Goal: Transaction & Acquisition: Purchase product/service

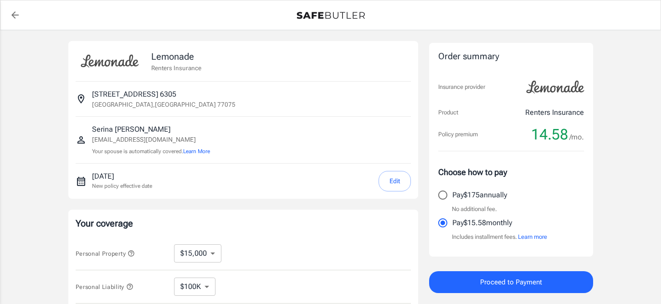
select select "15000"
select select "500"
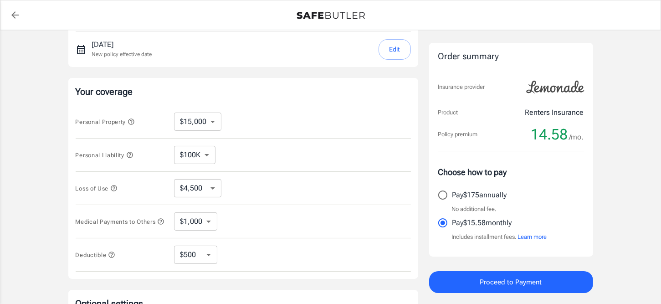
scroll to position [137, 0]
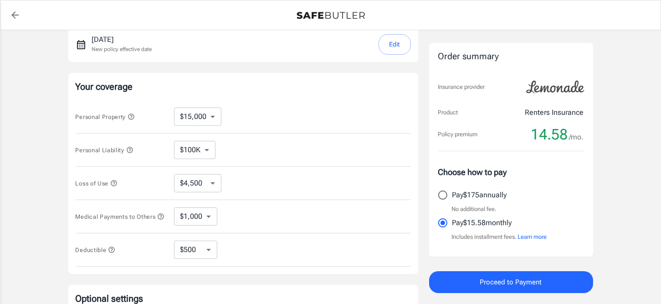
click at [215, 116] on select "$10,000 $15,000 $20,000 $25,000 $30,000 $40,000 $50,000 $100K $150K $200K $250K" at bounding box center [197, 116] width 47 height 18
select select "10000"
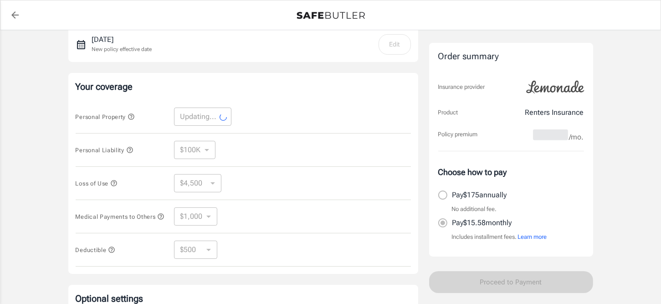
select select "10000"
select select "3000"
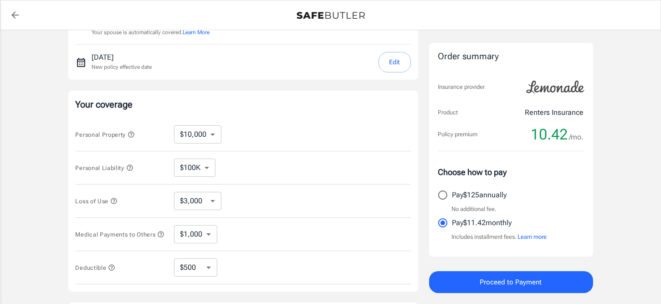
scroll to position [182, 0]
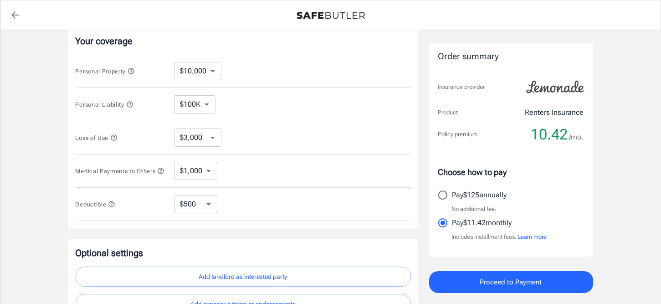
click at [200, 102] on select "$100K $200K $300K $400K $500K" at bounding box center [194, 104] width 41 height 18
click at [245, 104] on div "Personal Liability $100K $200K $300K $400K $500K ​" at bounding box center [243, 104] width 335 height 33
click at [207, 139] on select "$3,000 $6,000 $12,000 $21,000 $36,000 $60,000 $96,000 $153K $198K" at bounding box center [197, 137] width 47 height 18
click at [259, 121] on div "Loss of Use $3,000 $6,000 $12,000 $21,000 $36,000 $60,000 $96,000 $153K $198K ​" at bounding box center [243, 137] width 335 height 33
click at [204, 178] on select "$1,000 $2,000 $3,000 $4,000 $5,000" at bounding box center [195, 171] width 43 height 18
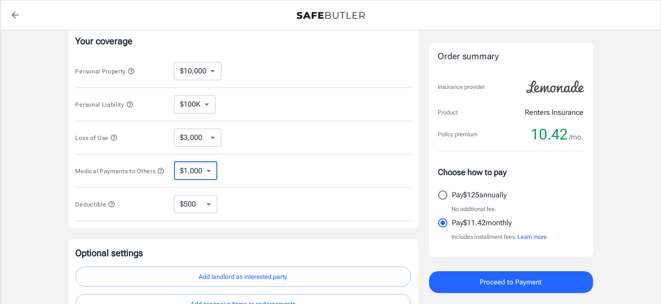
click at [199, 208] on select "$250 $500 $1,000 $2,500" at bounding box center [195, 204] width 43 height 18
click at [244, 195] on div "Deductible $250 $500 $1,000 $2,500 ​" at bounding box center [243, 204] width 335 height 33
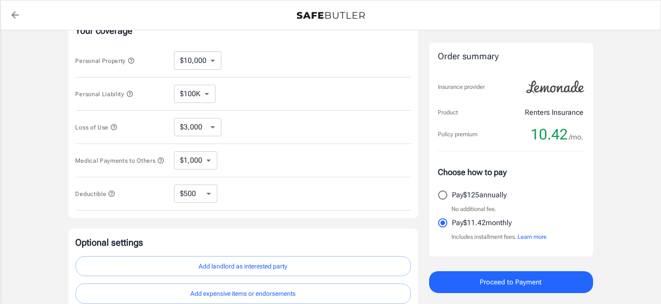
scroll to position [228, 0]
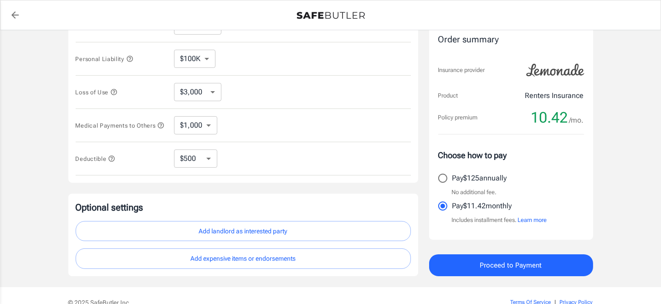
click at [194, 154] on select "$250 $500 $1,000 $2,500" at bounding box center [195, 158] width 43 height 18
select select "1000"
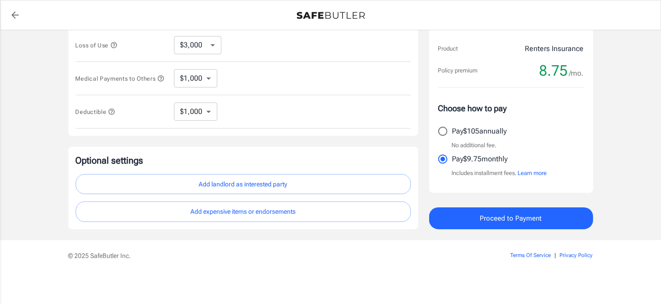
scroll to position [230, 0]
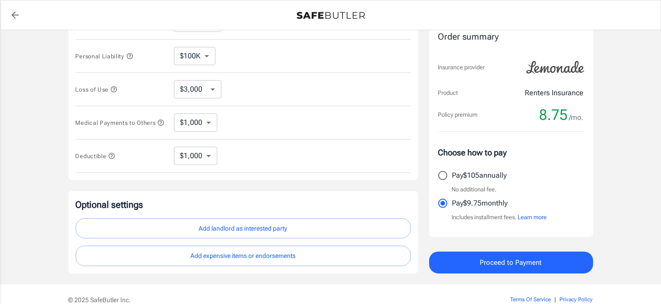
click at [188, 160] on select "$250 $500 $1,000 $2,500" at bounding box center [195, 156] width 43 height 18
select select "500"
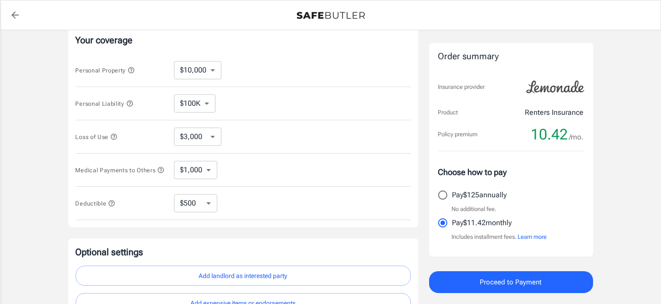
scroll to position [139, 0]
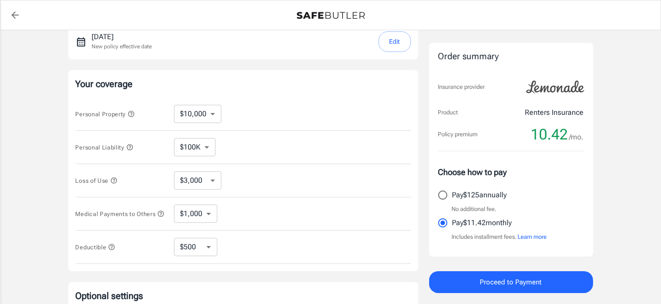
click at [197, 245] on select "$250 $500 $1,000 $2,500" at bounding box center [195, 247] width 43 height 18
click at [286, 247] on div "Deductible $250 $500 $1,000 $2,500 ​" at bounding box center [243, 246] width 335 height 33
click at [195, 241] on select "$250 $500 $1,000 $2,500" at bounding box center [195, 247] width 43 height 18
select select "250"
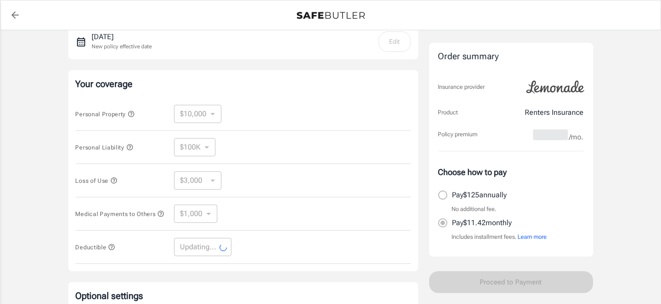
select select "250"
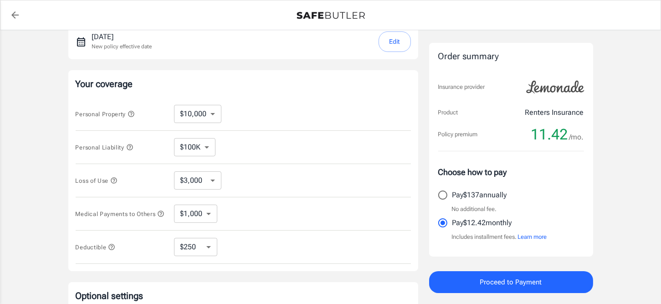
click at [204, 251] on select "$250 $500 $1,000 $2,500" at bounding box center [195, 247] width 43 height 18
click at [264, 225] on div "Medical Payments to Others $1,000 $2,000 $3,000 $4,000 $5,000 ​" at bounding box center [243, 213] width 335 height 33
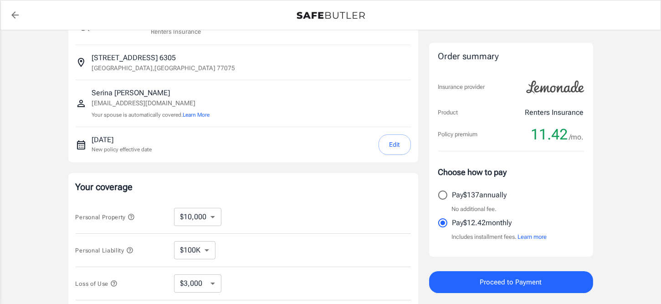
scroll to position [0, 0]
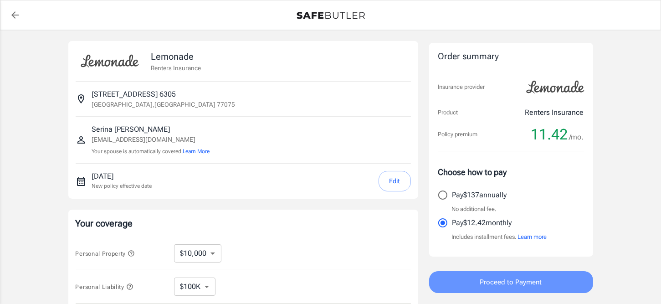
click at [515, 278] on span "Proceed to Payment" at bounding box center [511, 282] width 62 height 12
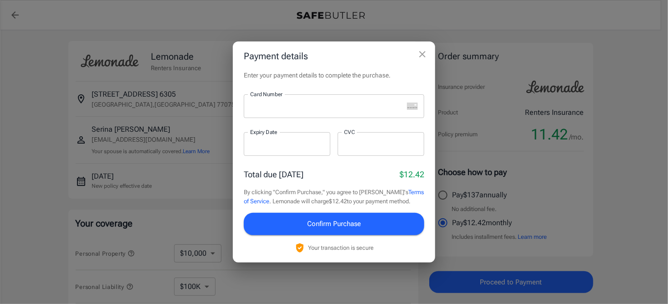
drag, startPoint x: 160, startPoint y: 15, endPoint x: 321, endPoint y: 59, distance: 167.5
click at [321, 59] on h2 "Payment details" at bounding box center [334, 55] width 202 height 29
click at [289, 102] on div at bounding box center [323, 106] width 159 height 24
click at [338, 77] on p "Enter your payment details to complete the purchase." at bounding box center [334, 75] width 180 height 9
click at [267, 153] on div at bounding box center [287, 144] width 87 height 24
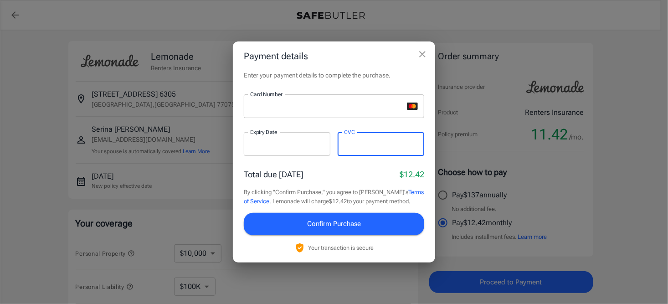
click at [324, 177] on div "Total due today $12.42" at bounding box center [334, 174] width 180 height 12
click at [341, 221] on span "Confirm Purchase" at bounding box center [334, 224] width 54 height 12
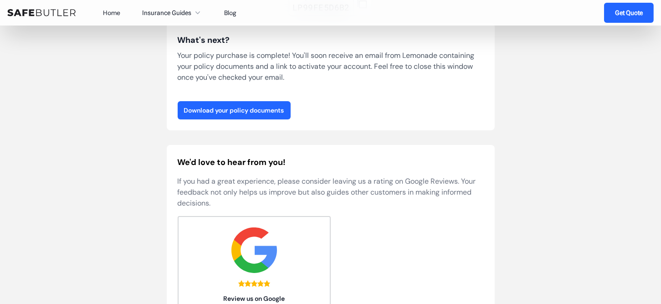
scroll to position [91, 0]
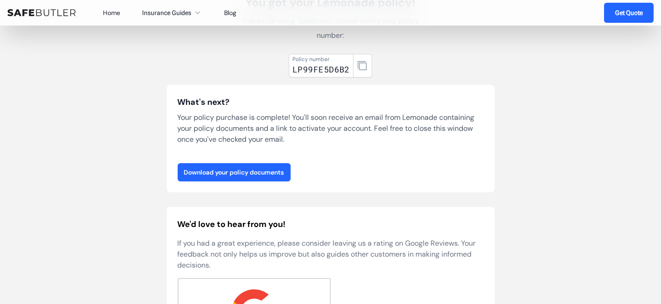
click at [239, 173] on link "Download your policy documents" at bounding box center [234, 172] width 113 height 18
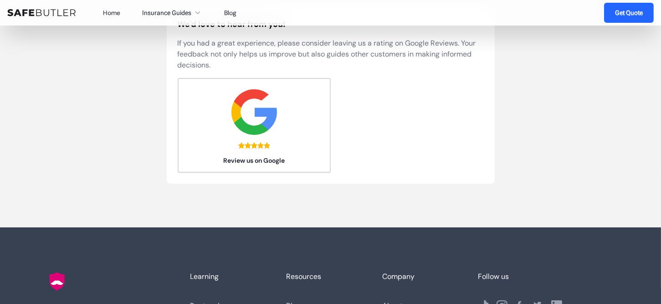
scroll to position [364, 0]
